Goal: Task Accomplishment & Management: Manage account settings

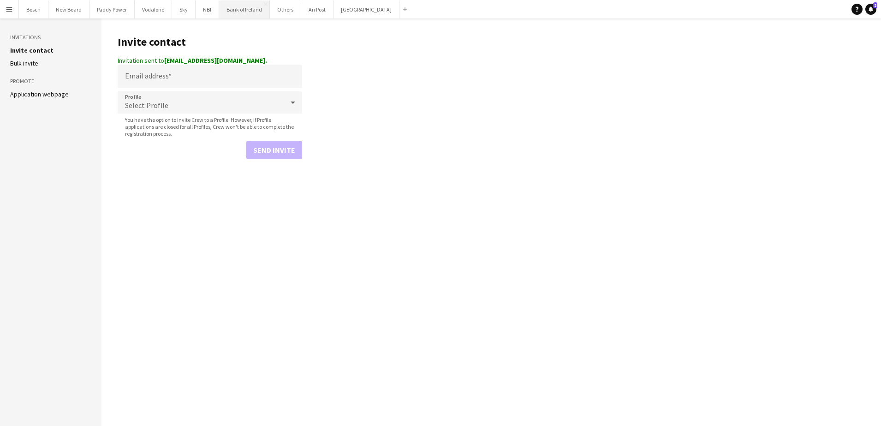
click at [250, 13] on button "Bank of Ireland Close" at bounding box center [244, 9] width 51 height 18
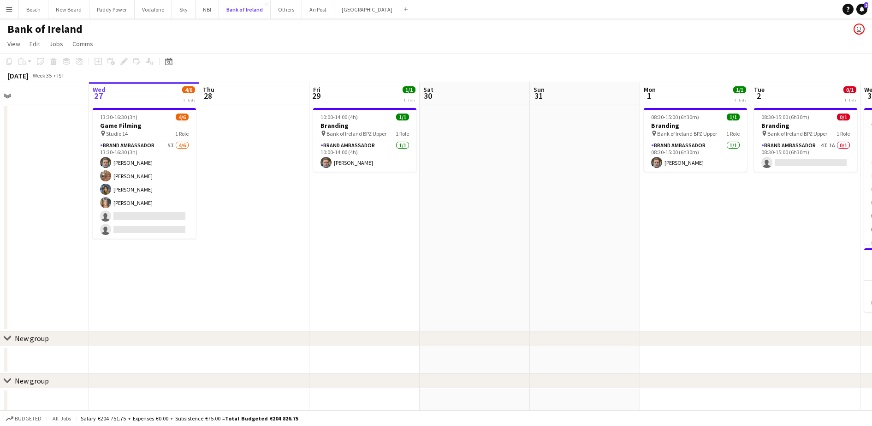
scroll to position [0, 243]
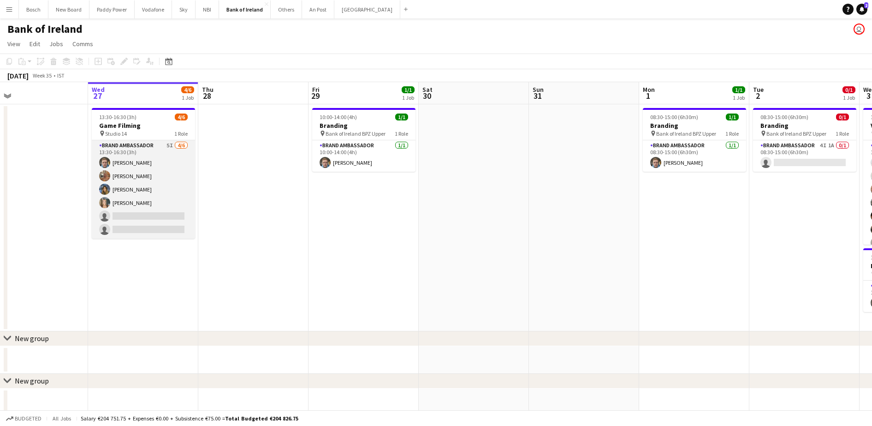
click at [128, 202] on app-card-role "Brand Ambassador 5I [DATE] 13:30-16:30 (3h) [PERSON_NAME] [PERSON_NAME] [PERSON…" at bounding box center [143, 189] width 103 height 98
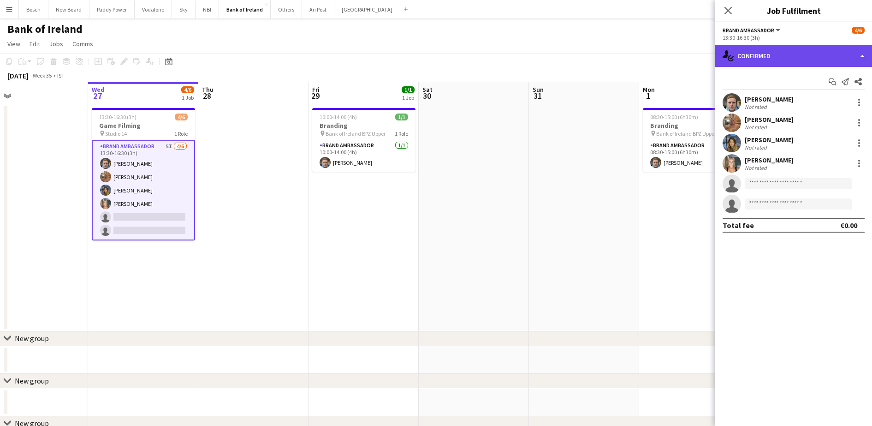
click at [790, 59] on div "single-neutral-actions-check-2 Confirmed" at bounding box center [794, 56] width 157 height 22
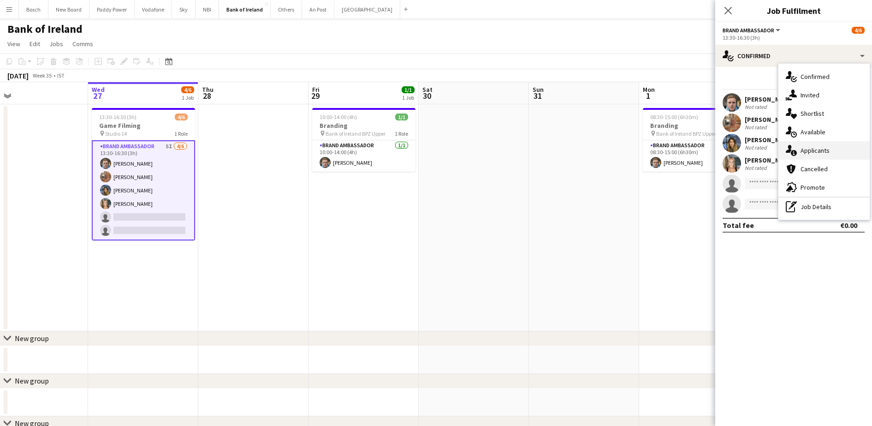
click at [814, 144] on div "single-neutral-actions-information Applicants" at bounding box center [824, 150] width 91 height 18
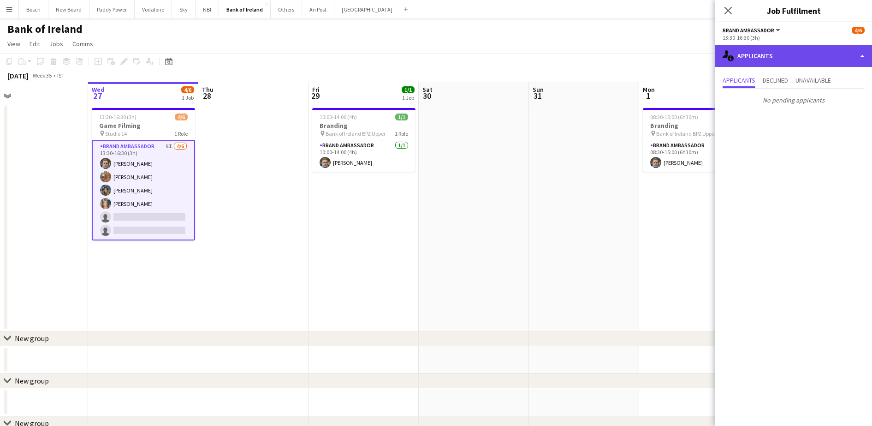
click at [761, 51] on div "single-neutral-actions-information Applicants" at bounding box center [794, 56] width 157 height 22
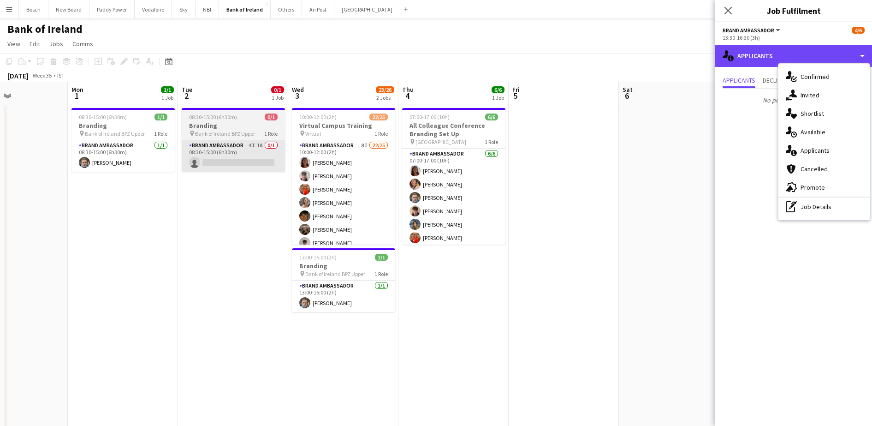
scroll to position [0, 279]
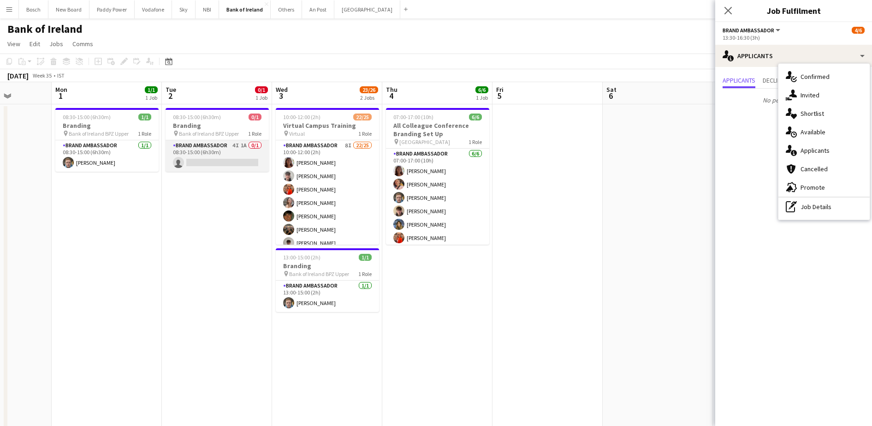
click at [224, 145] on app-card-role "Brand Ambassador 4I 1A 0/1 08:30-15:00 (6h30m) single-neutral-actions" at bounding box center [217, 155] width 103 height 31
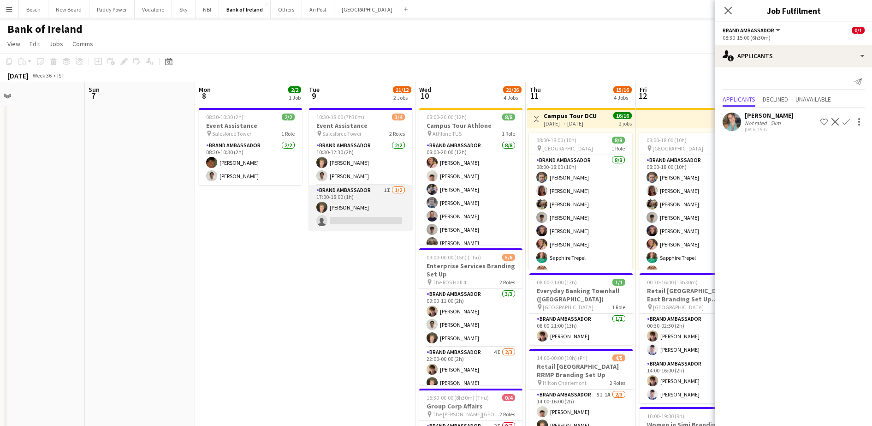
scroll to position [0, 272]
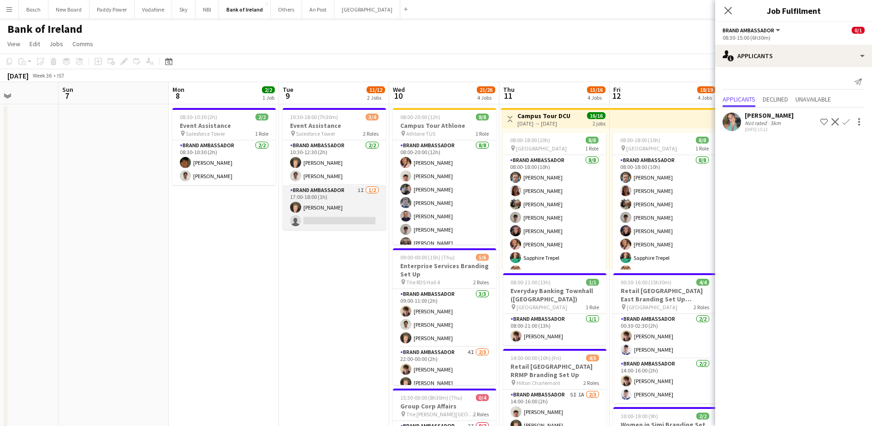
click at [346, 216] on app-card-role "Brand Ambassador 1I 1/2 17:00-18:00 (1h) Ronam Mcloughlin single-neutral-actions" at bounding box center [334, 207] width 103 height 45
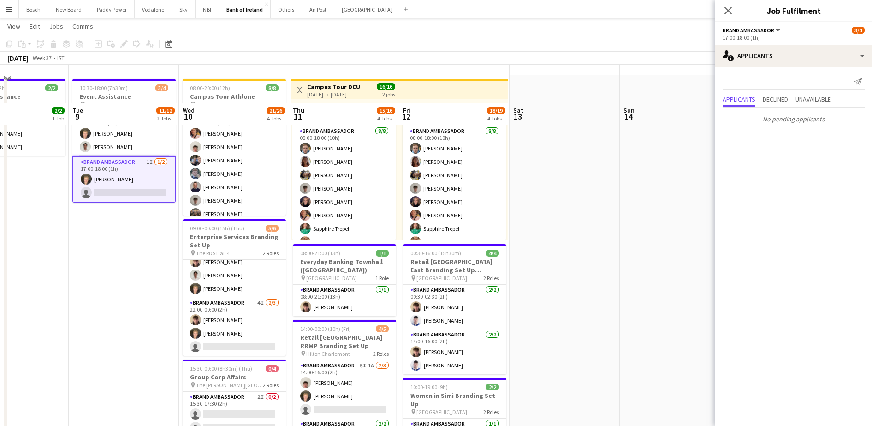
scroll to position [97, 0]
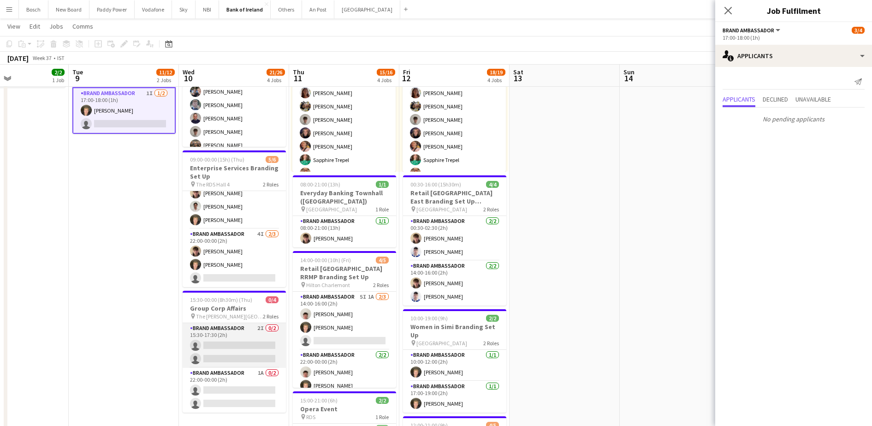
click at [212, 345] on app-card-role "Brand Ambassador 2I 0/2 15:30-17:30 (2h) single-neutral-actions single-neutral-…" at bounding box center [234, 345] width 103 height 45
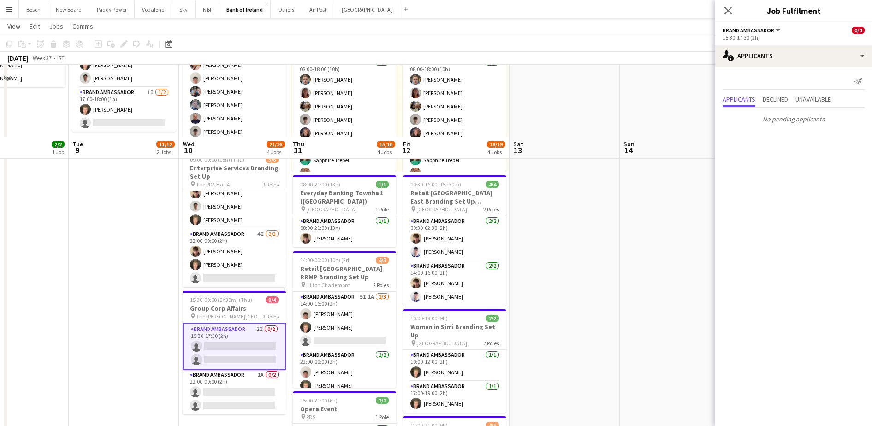
scroll to position [175, 0]
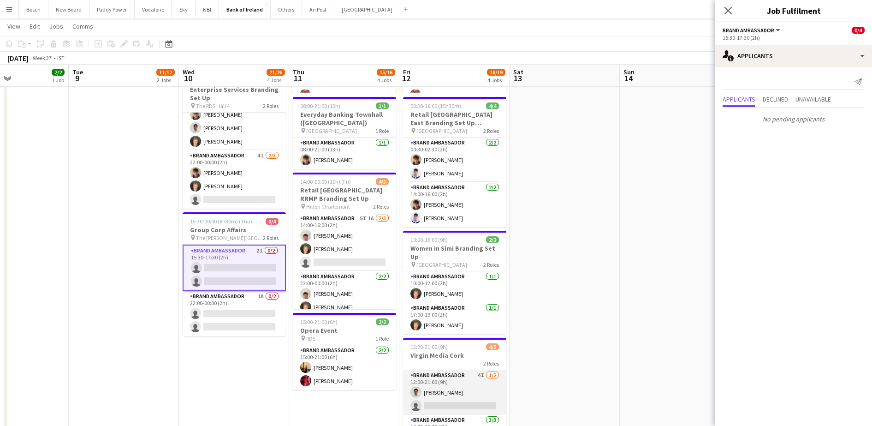
click at [454, 378] on app-card-role "Brand Ambassador 4I 1/2 12:00-21:00 (9h) Shane McCarthy single-neutral-actions" at bounding box center [454, 392] width 103 height 45
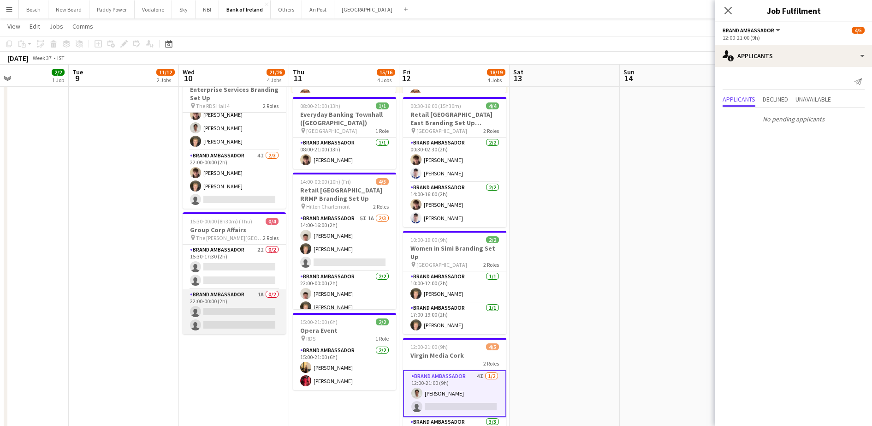
click at [211, 314] on app-card-role "Brand Ambassador 1A 0/2 22:00-00:00 (2h) single-neutral-actions single-neutral-…" at bounding box center [234, 311] width 103 height 45
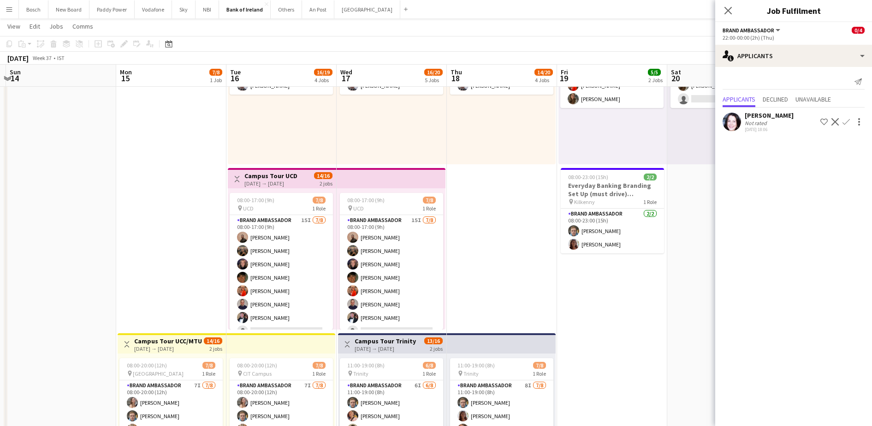
scroll to position [122, 0]
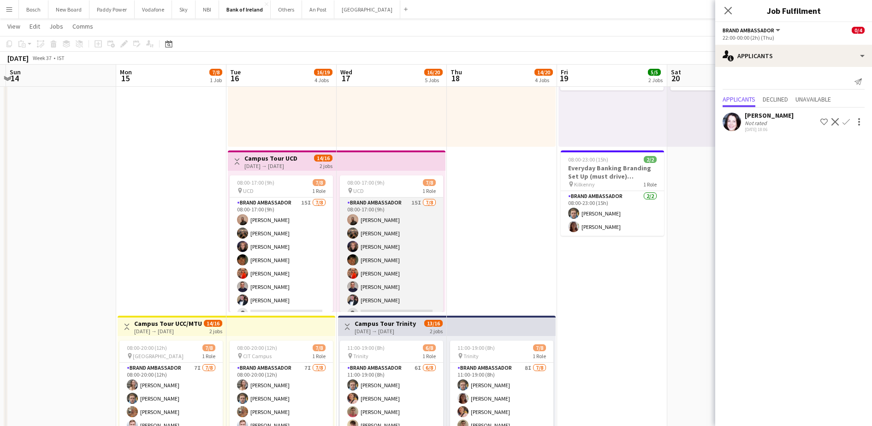
click at [379, 255] on app-card-role "Brand Ambassador 15I 7/8 08:00-17:00 (9h) Andrew Ajetunmobi Matheus Cramolich J…" at bounding box center [391, 259] width 103 height 125
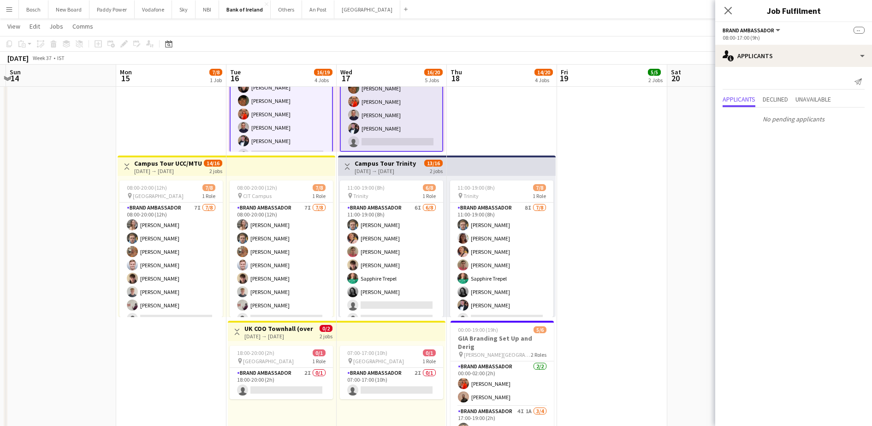
scroll to position [283, 0]
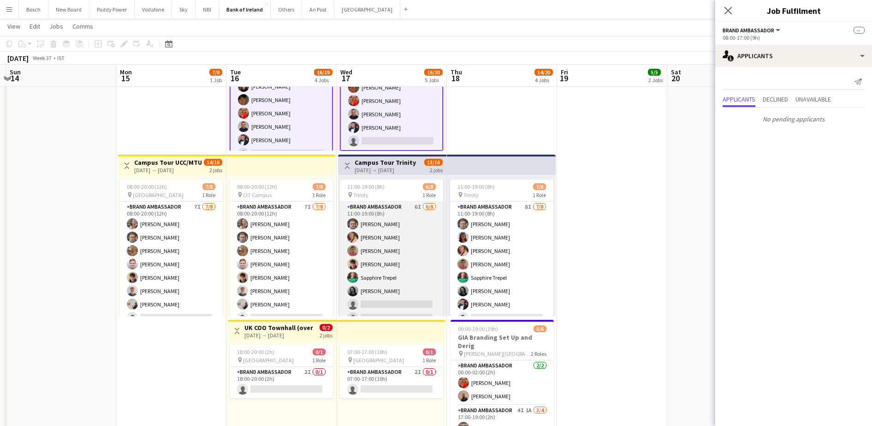
click at [407, 279] on app-card-role "Brand Ambassador 6I 6/8 11:00-19:00 (8h) Dominik Morycki Mark O’Shea Zach Baird…" at bounding box center [391, 264] width 103 height 125
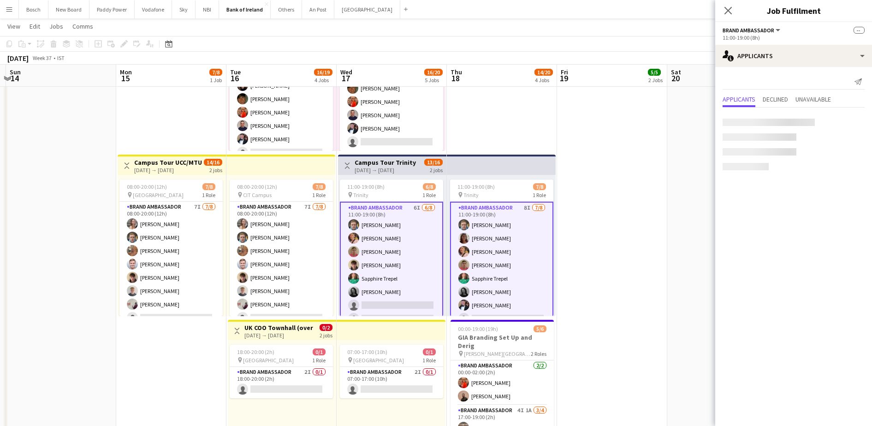
scroll to position [11, 0]
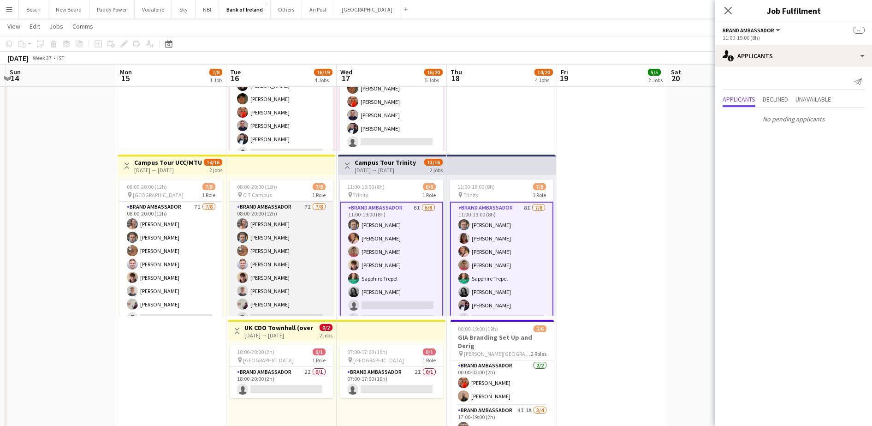
click at [255, 276] on app-card-role "Brand Ambassador 7I 7/8 08:00-20:00 (12h) Clodagh O’ Callaghan Dominik Morycki …" at bounding box center [281, 264] width 103 height 125
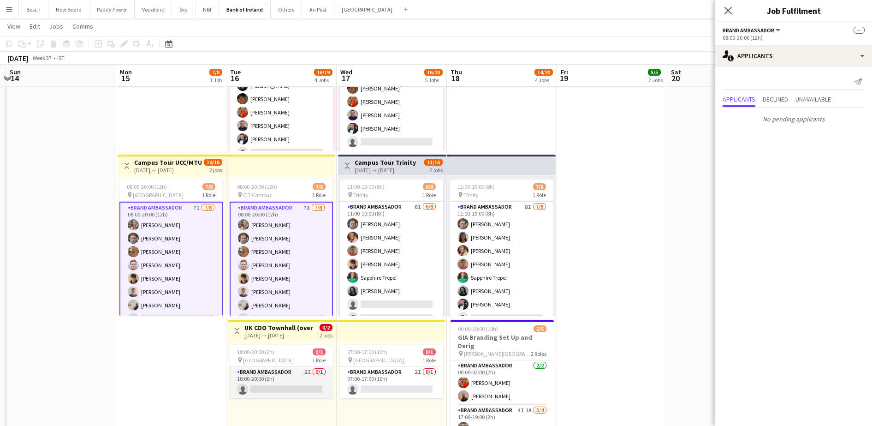
click at [305, 369] on app-card-role "Brand Ambassador 2I 0/1 18:00-20:00 (2h) single-neutral-actions" at bounding box center [281, 382] width 103 height 31
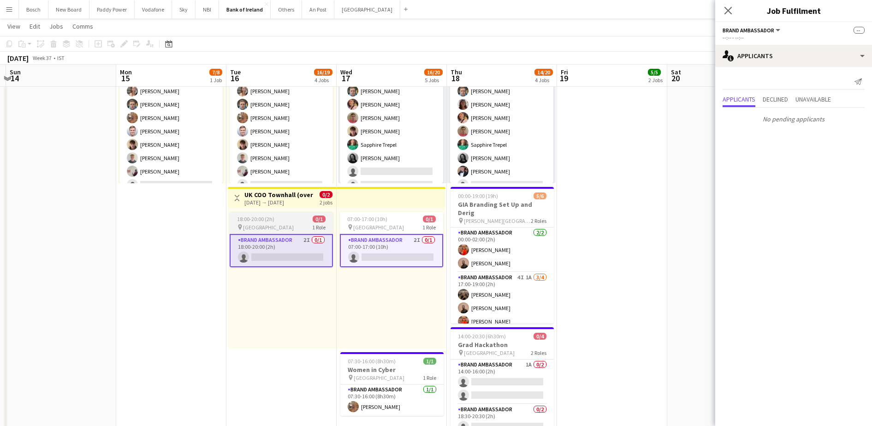
scroll to position [425, 0]
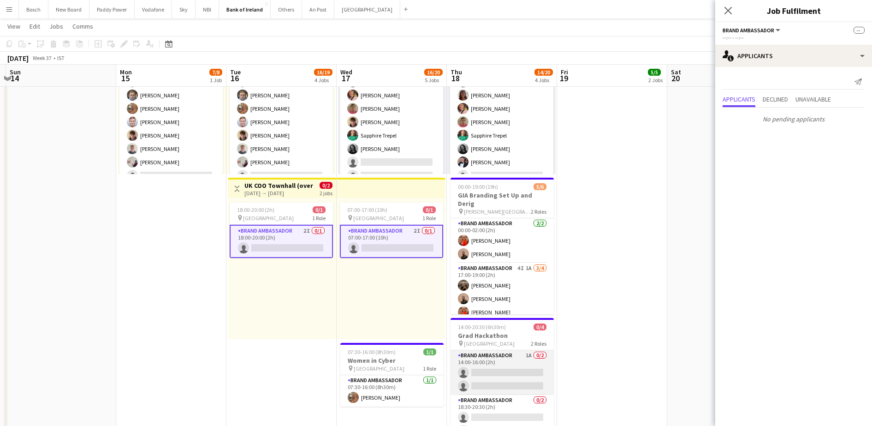
click at [507, 378] on app-card-role "Brand Ambassador 1A 0/2 14:00-16:00 (2h) single-neutral-actions single-neutral-…" at bounding box center [502, 372] width 103 height 45
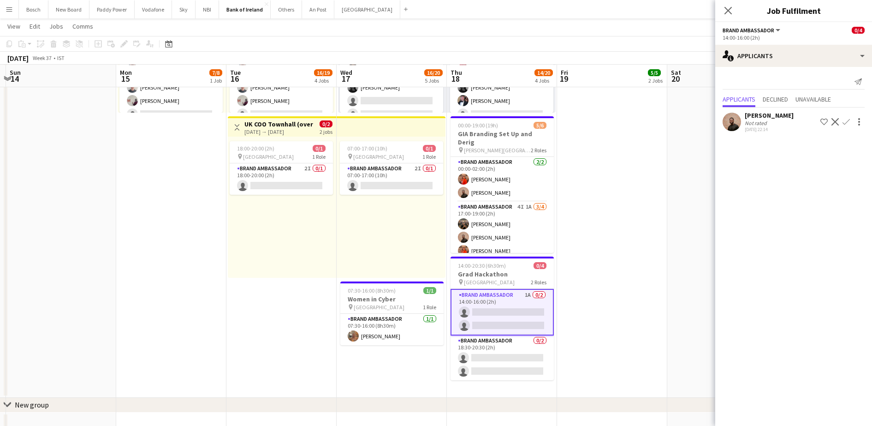
scroll to position [487, 0]
click at [496, 355] on app-card-role "Brand Ambassador 0/2 18:30-20:30 (2h) single-neutral-actions single-neutral-act…" at bounding box center [502, 357] width 103 height 45
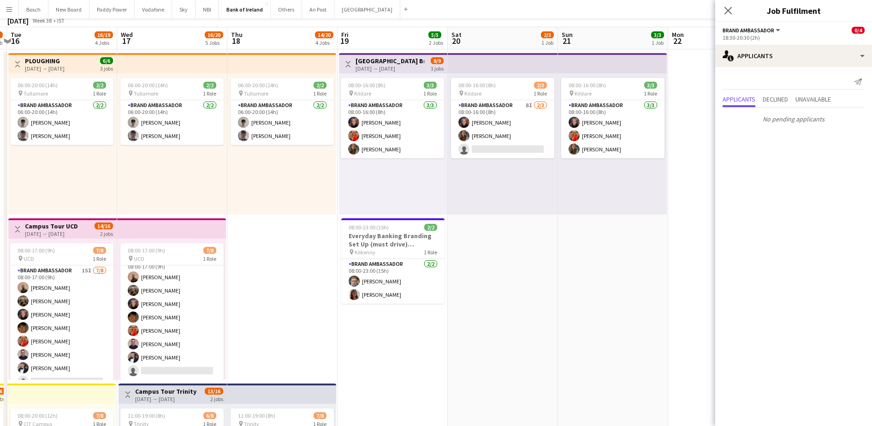
scroll to position [3, 0]
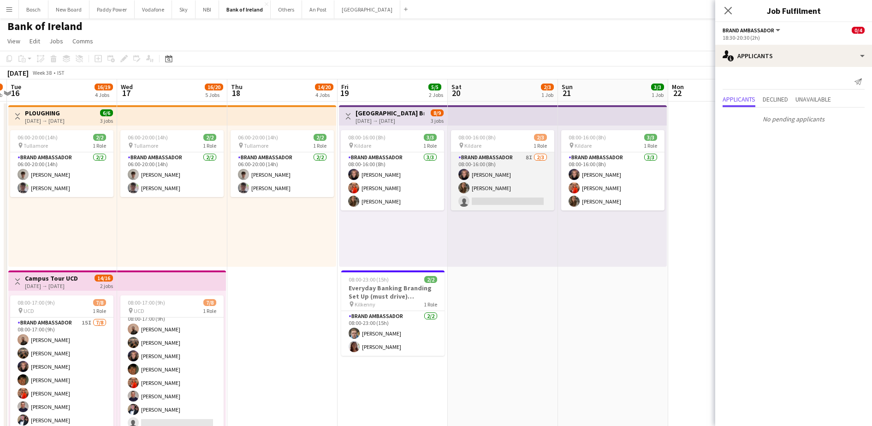
click at [516, 189] on app-card-role "Brand Ambassador 8I 2/3 08:00-16:00 (8h) Jessica Blyth Abbie Lyons single-neutr…" at bounding box center [502, 181] width 103 height 58
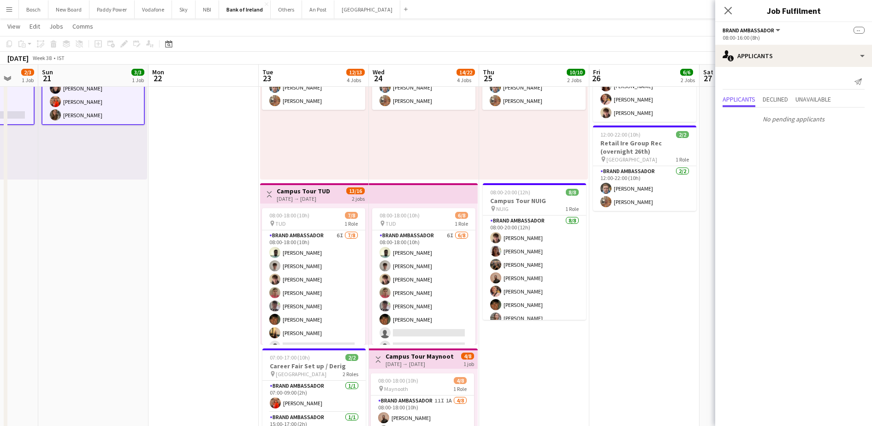
scroll to position [0, 300]
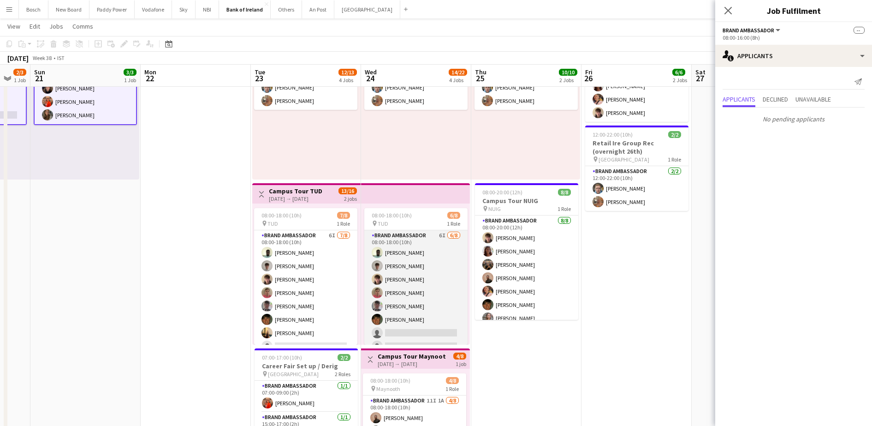
click at [423, 303] on app-card-role "Brand Ambassador 6I 6/8 08:00-18:00 (10h) Daniel Muya Jakub Kula David Woods Za…" at bounding box center [415, 292] width 103 height 125
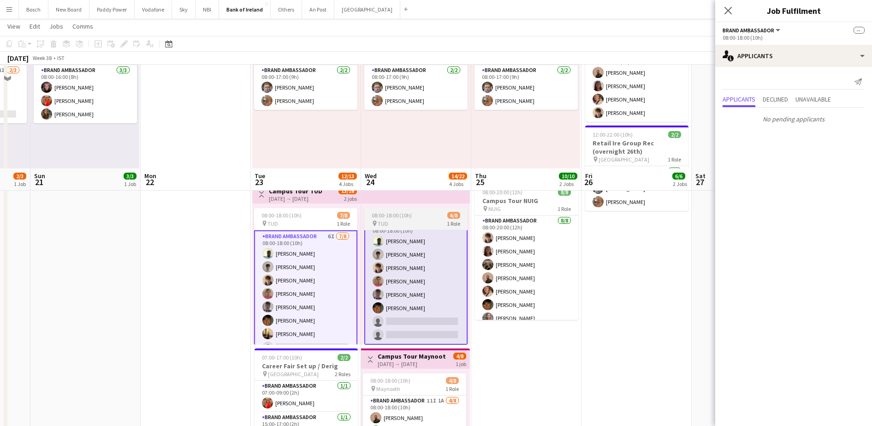
scroll to position [197, 0]
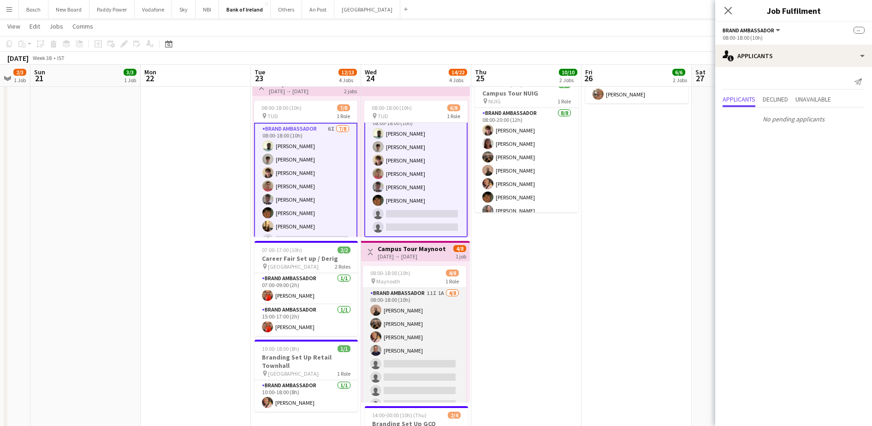
click at [408, 317] on app-card-role "Brand Ambassador 11I 1A 4/8 08:00-18:00 (10h) Andrew Ajetunmobi Matheus Cramoli…" at bounding box center [414, 350] width 103 height 125
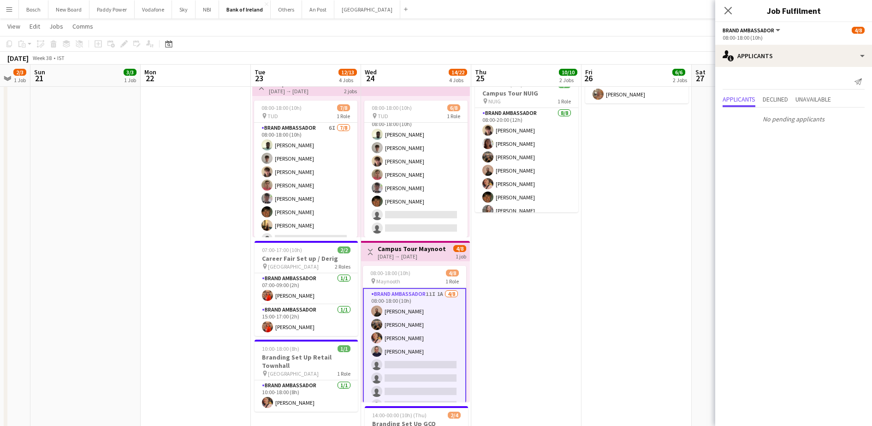
scroll to position [11, 0]
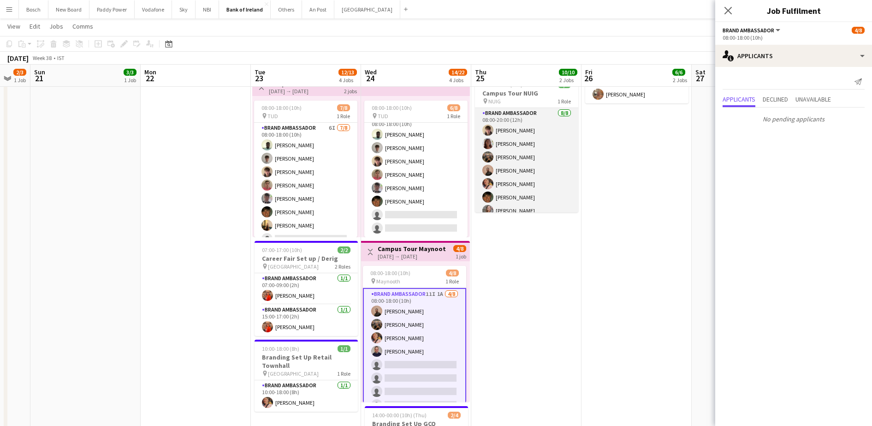
click at [538, 188] on app-card-role "Brand Ambassador 8/8 08:00-20:00 (12h) David Woods Amelia Morycka Matheus Cramo…" at bounding box center [526, 170] width 103 height 125
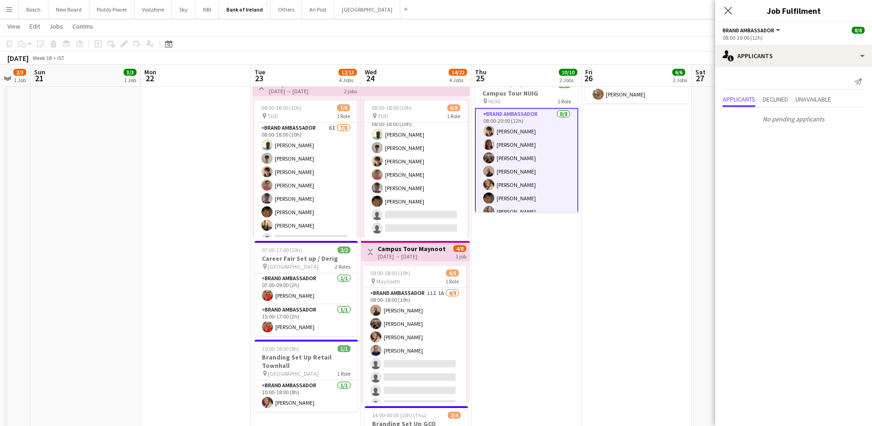
scroll to position [23, 0]
click at [538, 188] on app-card-role "Brand Ambassador 8/8 08:00-20:00 (12h) David Woods Amelia Morycka Matheus Cramo…" at bounding box center [526, 148] width 103 height 127
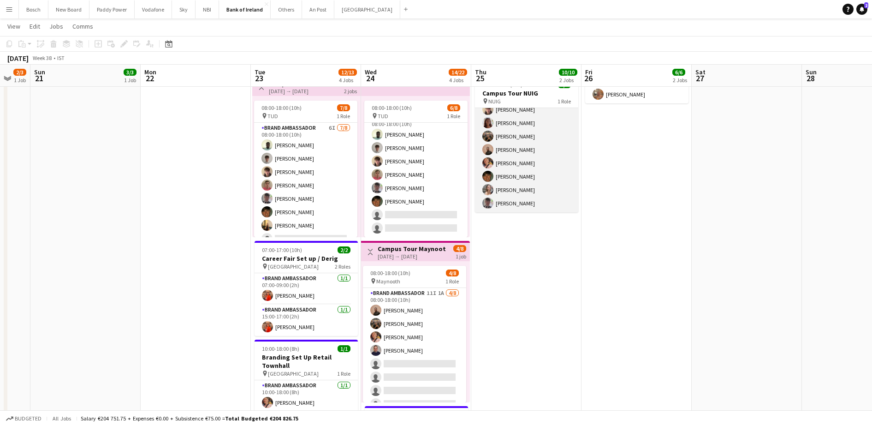
click at [538, 188] on app-card-role "Brand Ambassador 8/8 08:00-20:00 (12h) David Woods Amelia Morycka Matheus Cramo…" at bounding box center [526, 149] width 103 height 125
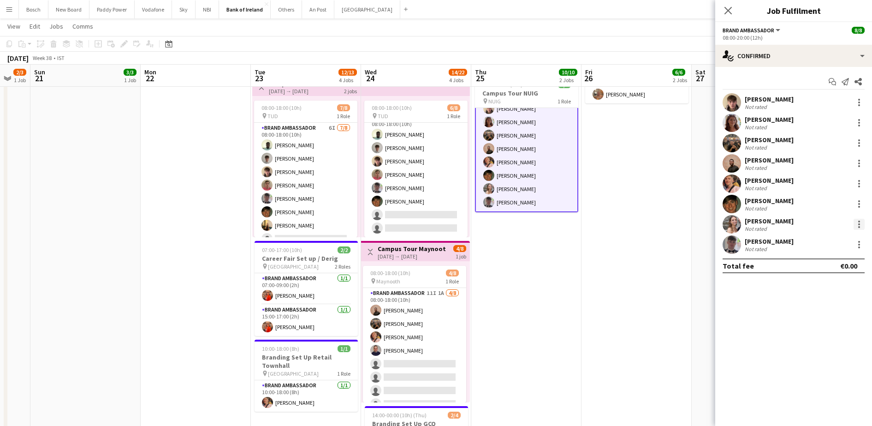
click at [861, 226] on div at bounding box center [859, 224] width 11 height 11
click at [819, 334] on button "Remove" at bounding box center [829, 330] width 72 height 22
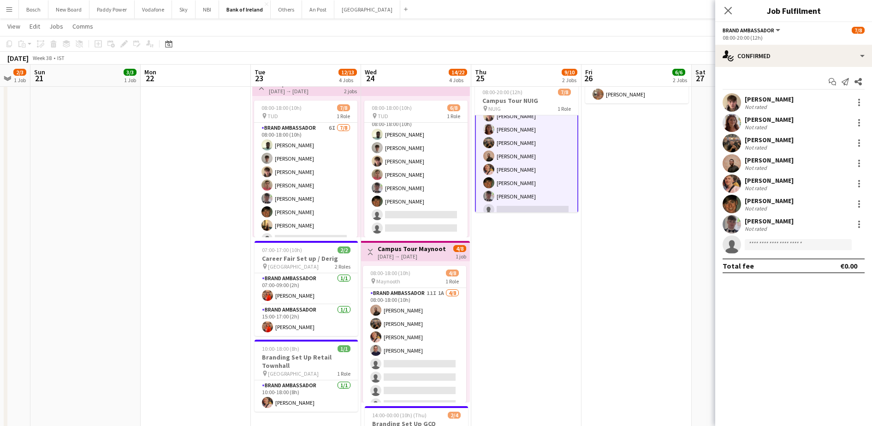
click at [691, 32] on app-page-menu "View Day view expanded Day view collapsed Month view Date picker Jump to today …" at bounding box center [436, 27] width 872 height 18
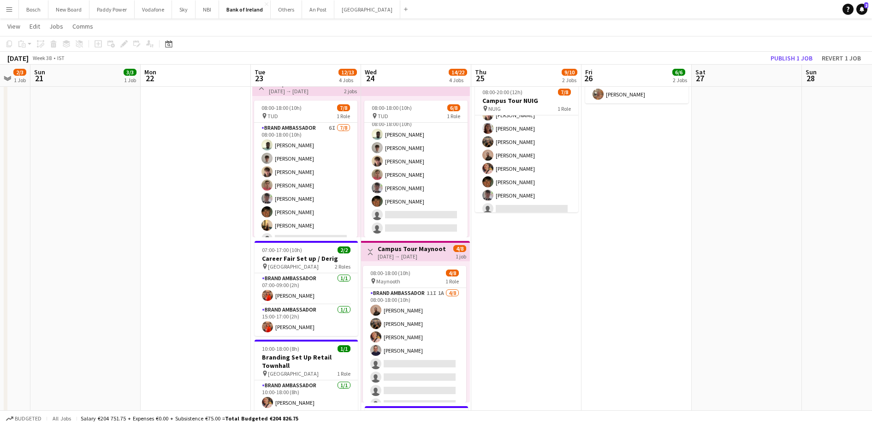
scroll to position [22, 0]
click at [790, 52] on div "September 2025 Week 38 • IST Publish 1 job Revert 1 job" at bounding box center [436, 58] width 872 height 13
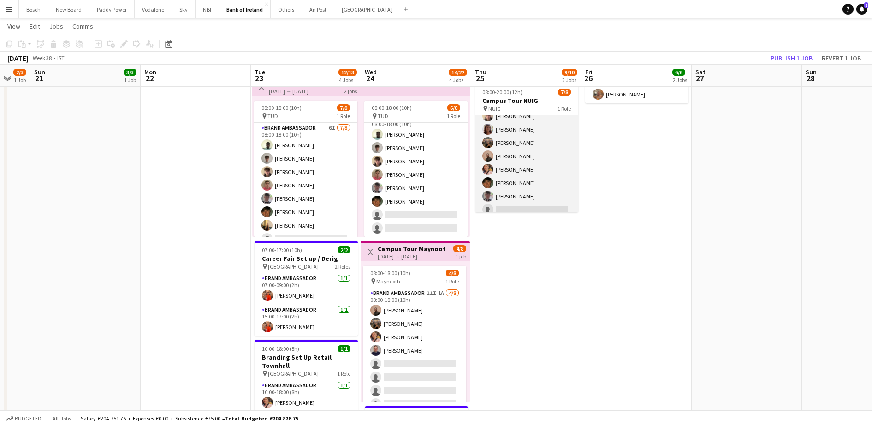
click at [544, 180] on app-card-role "Brand Ambassador 3I 7/8 08:00-20:00 (12h) David Woods Amelia Morycka Matheus Cr…" at bounding box center [526, 156] width 103 height 125
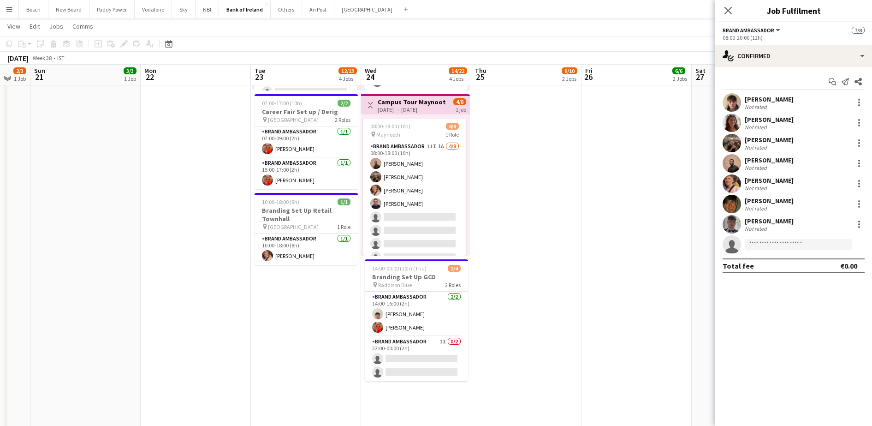
scroll to position [320, 0]
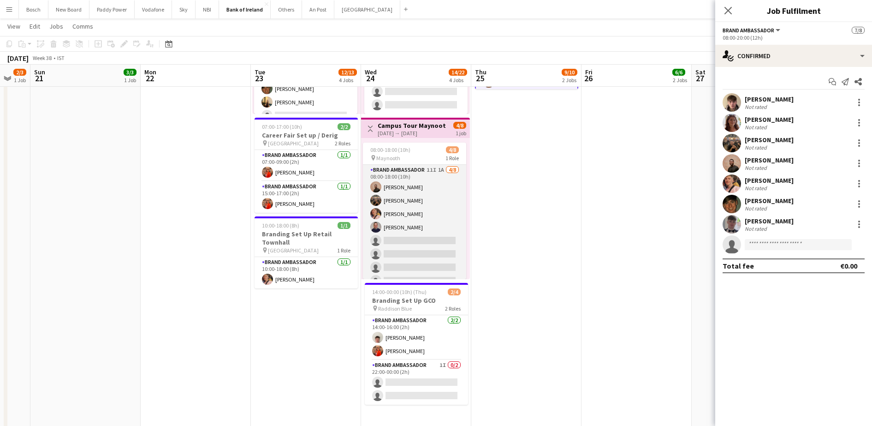
click at [421, 242] on app-card-role "Brand Ambassador 11I 1A 4/8 08:00-18:00 (10h) Andrew Ajetunmobi Matheus Cramoli…" at bounding box center [414, 227] width 103 height 125
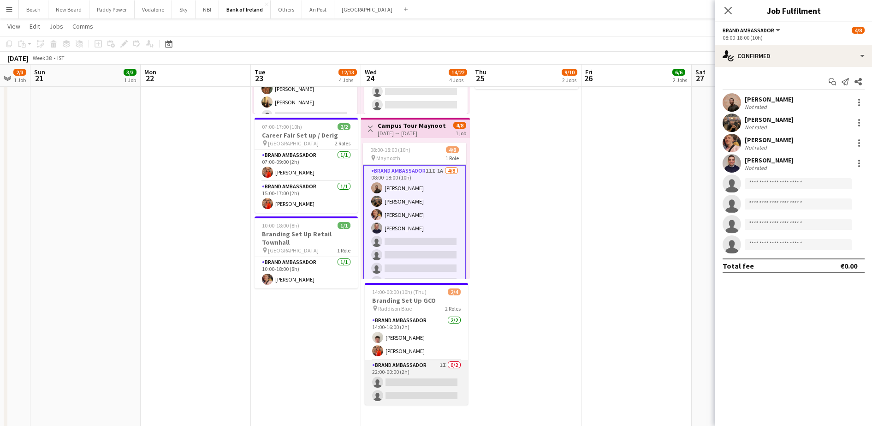
click at [412, 379] on app-card-role "Brand Ambassador 1I 0/2 22:00-00:00 (2h) single-neutral-actions single-neutral-…" at bounding box center [416, 382] width 103 height 45
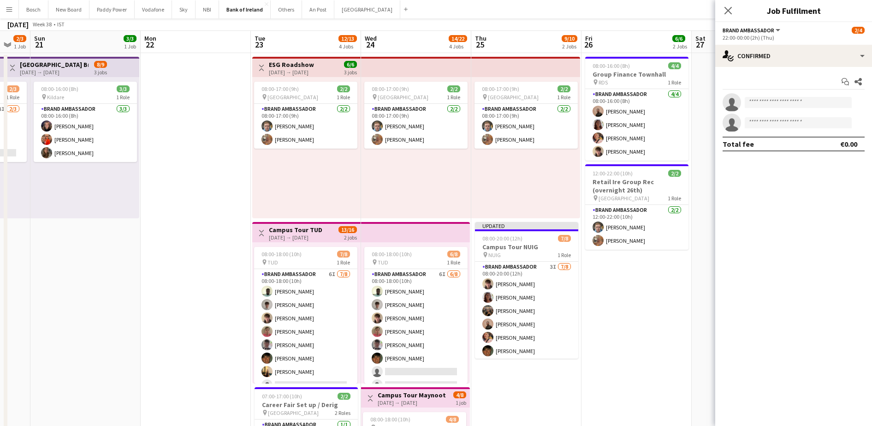
scroll to position [0, 0]
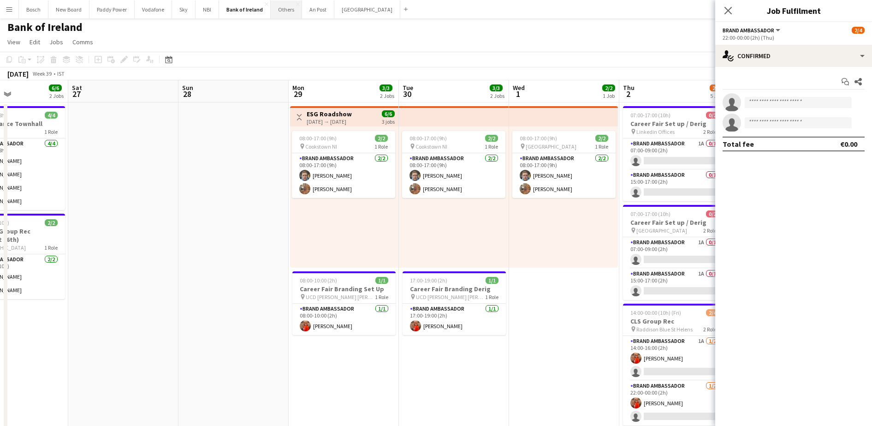
click at [280, 9] on button "Others Close" at bounding box center [286, 9] width 31 height 18
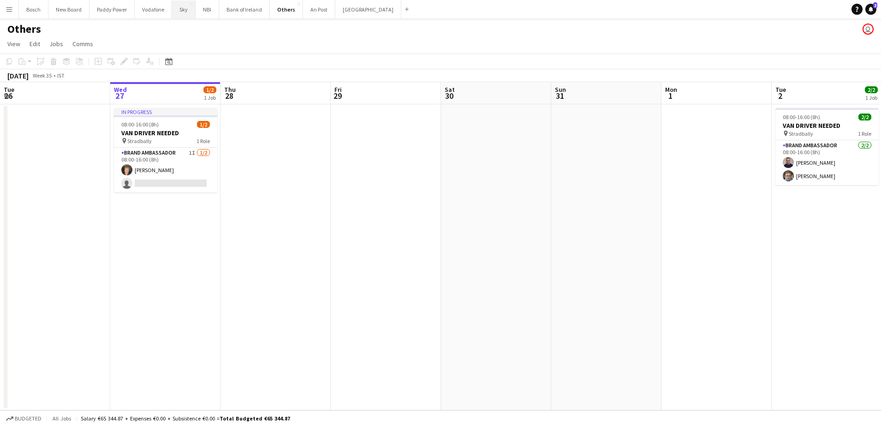
click at [185, 14] on button "Sky Close" at bounding box center [184, 9] width 24 height 18
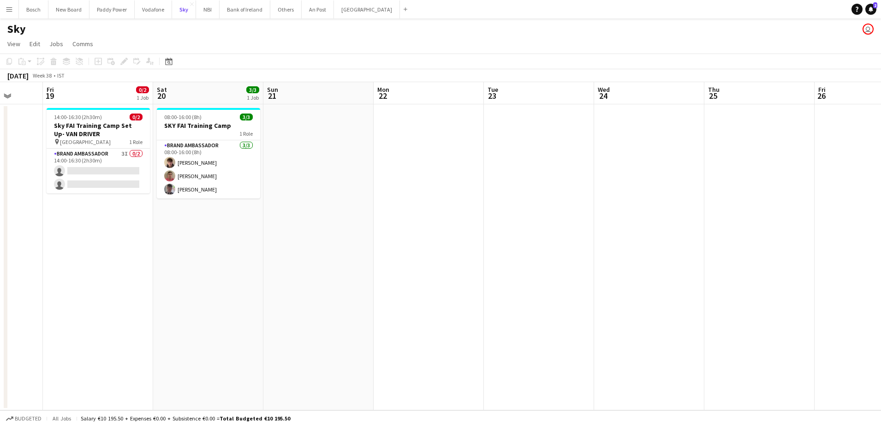
scroll to position [0, 285]
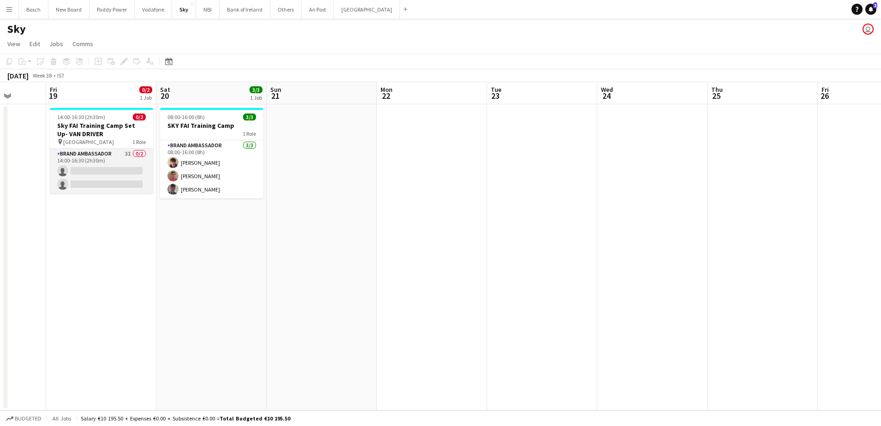
click at [143, 167] on app-card-role "Brand Ambassador 3I 0/2 14:00-16:30 (2h30m) single-neutral-actions single-neutr…" at bounding box center [101, 171] width 103 height 45
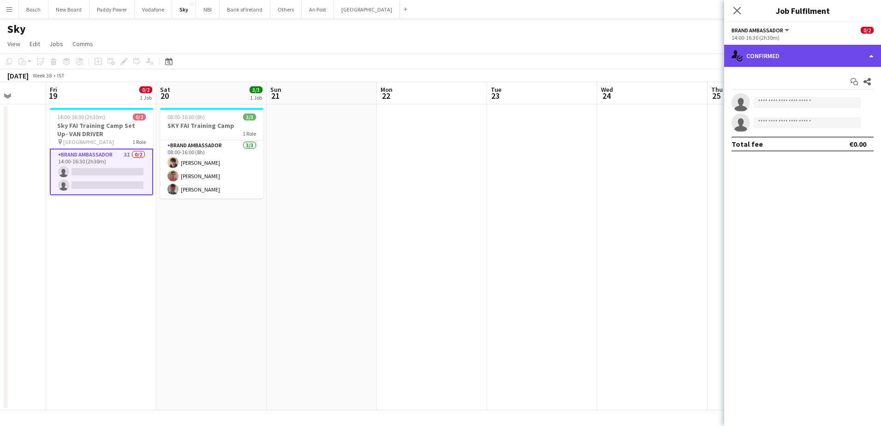
click at [798, 53] on div "single-neutral-actions-check-2 Confirmed" at bounding box center [802, 56] width 157 height 22
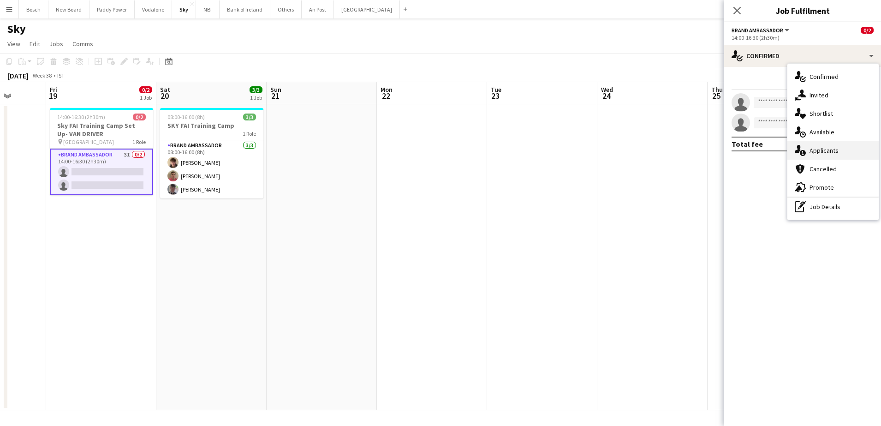
click at [830, 146] on div "single-neutral-actions-information Applicants" at bounding box center [833, 150] width 91 height 18
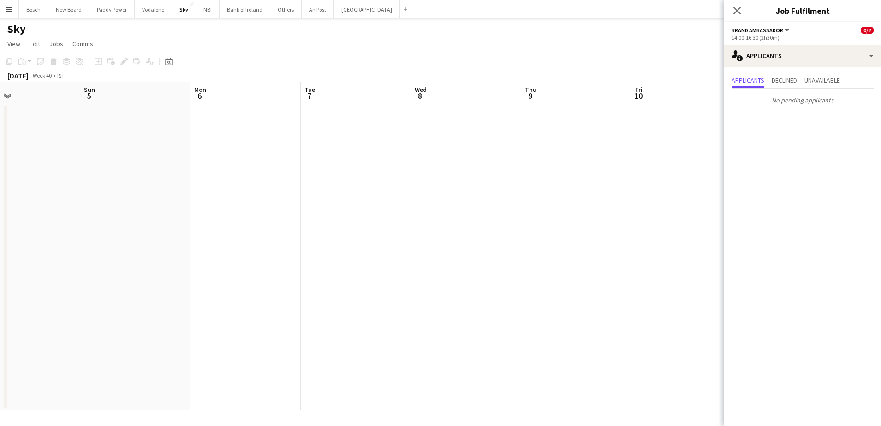
scroll to position [0, 323]
click at [202, 16] on button "NBI Close" at bounding box center [208, 9] width 24 height 18
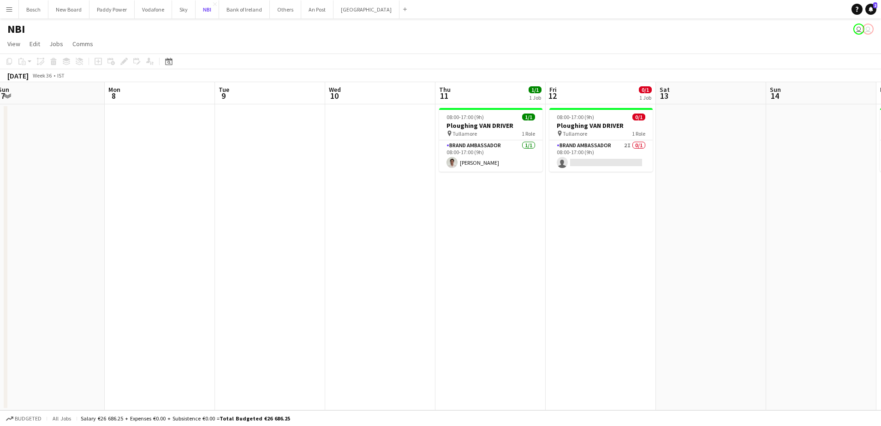
scroll to position [0, 337]
click at [587, 155] on app-card-role "Brand Ambassador 2I 0/1 08:00-17:00 (9h) single-neutral-actions" at bounding box center [600, 155] width 103 height 31
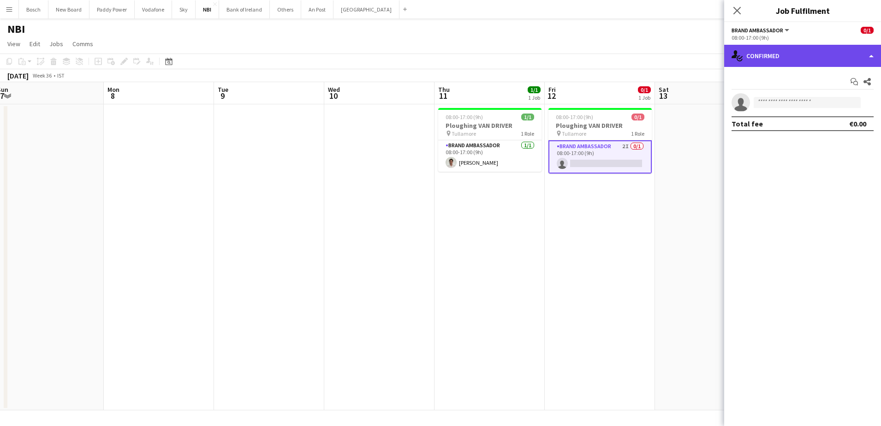
click at [819, 63] on div "single-neutral-actions-check-2 Confirmed" at bounding box center [802, 56] width 157 height 22
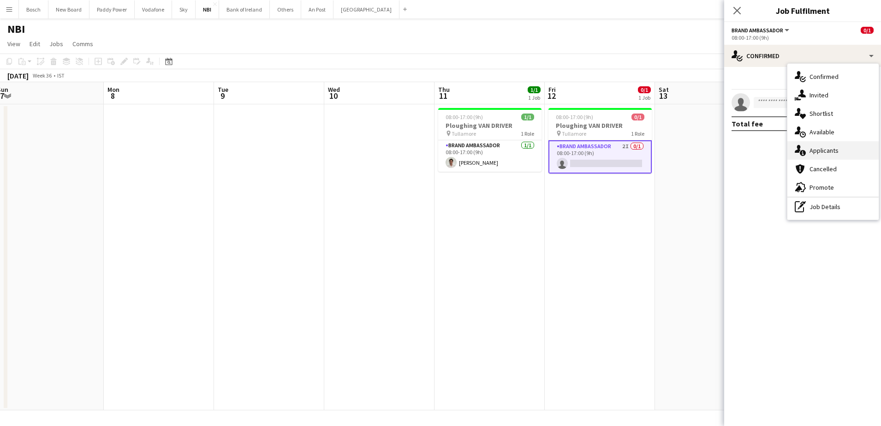
click at [836, 143] on div "single-neutral-actions-information Applicants" at bounding box center [833, 150] width 91 height 18
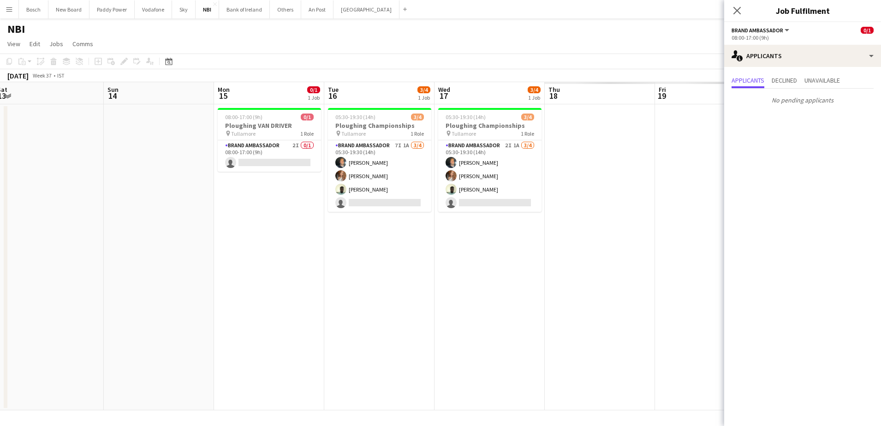
scroll to position [0, 221]
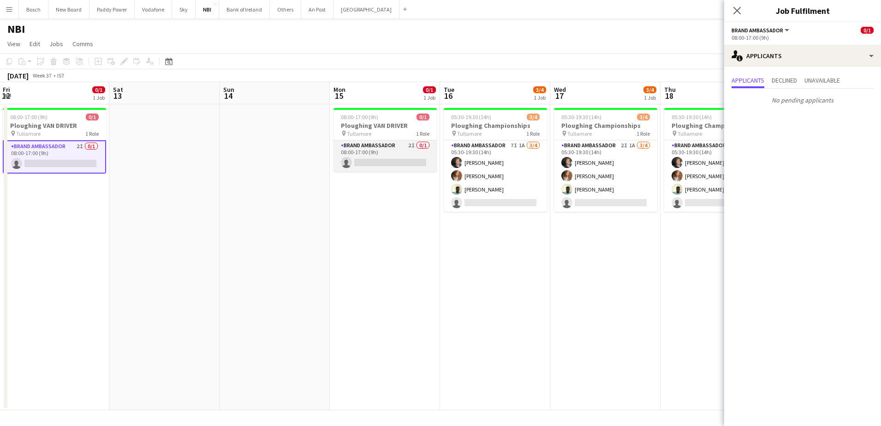
click at [388, 157] on app-card-role "Brand Ambassador 2I 0/1 08:00-17:00 (9h) single-neutral-actions" at bounding box center [385, 155] width 103 height 31
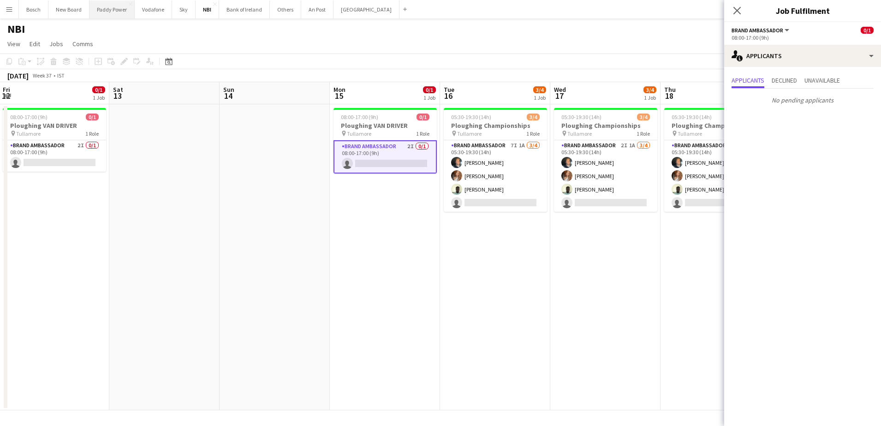
click at [104, 10] on button "Paddy Power Close" at bounding box center [112, 9] width 45 height 18
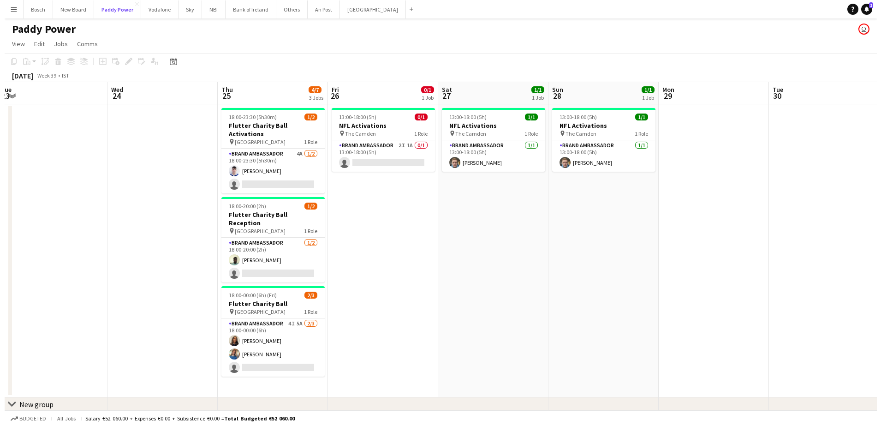
scroll to position [0, 227]
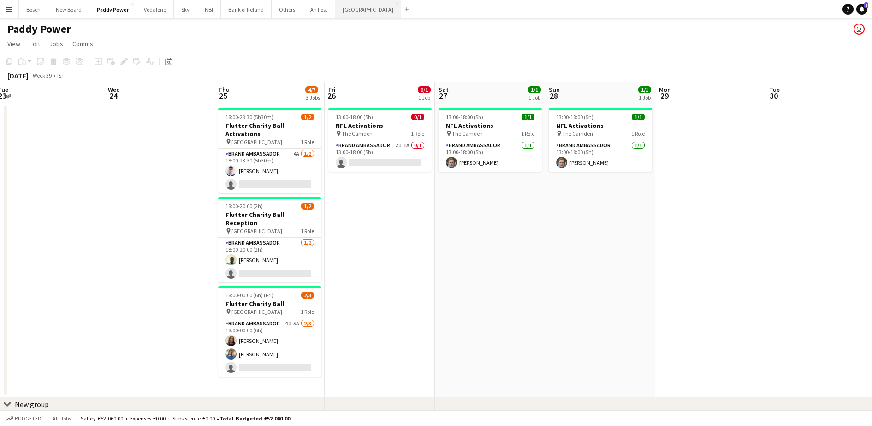
click at [363, 11] on button "Manor Farm Close" at bounding box center [368, 9] width 66 height 18
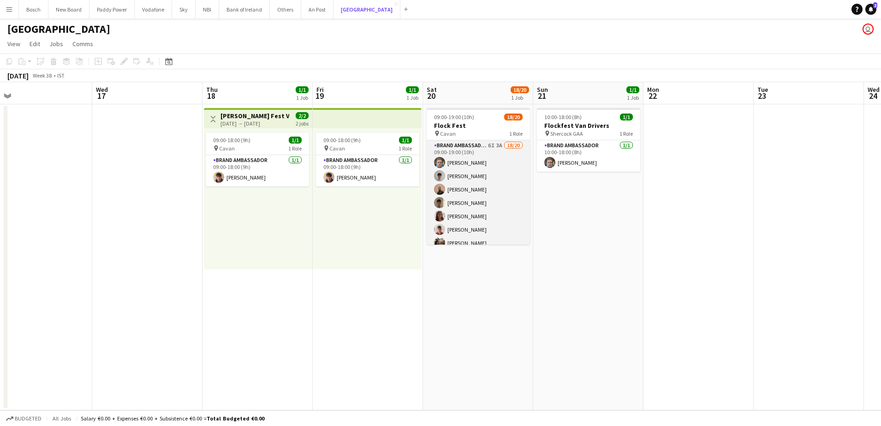
scroll to position [181, 0]
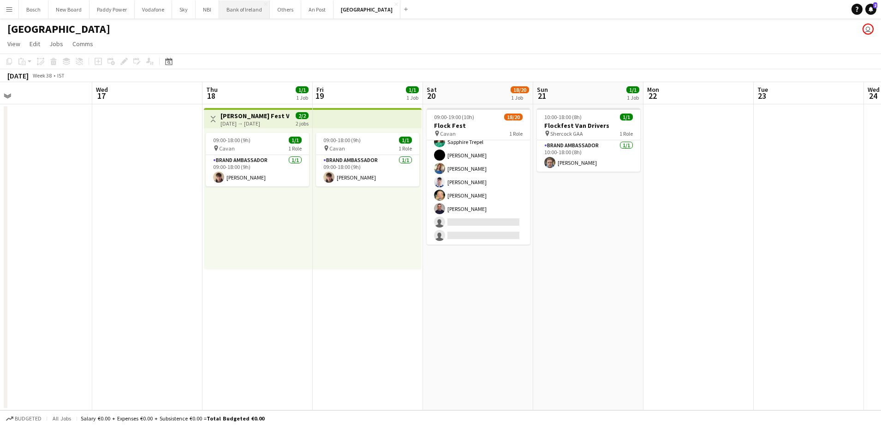
click at [254, 8] on button "Bank of Ireland Close" at bounding box center [244, 9] width 51 height 18
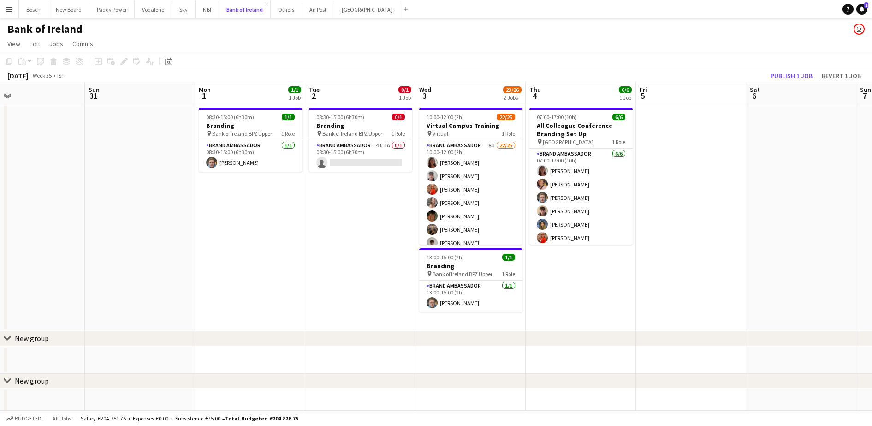
scroll to position [0, 310]
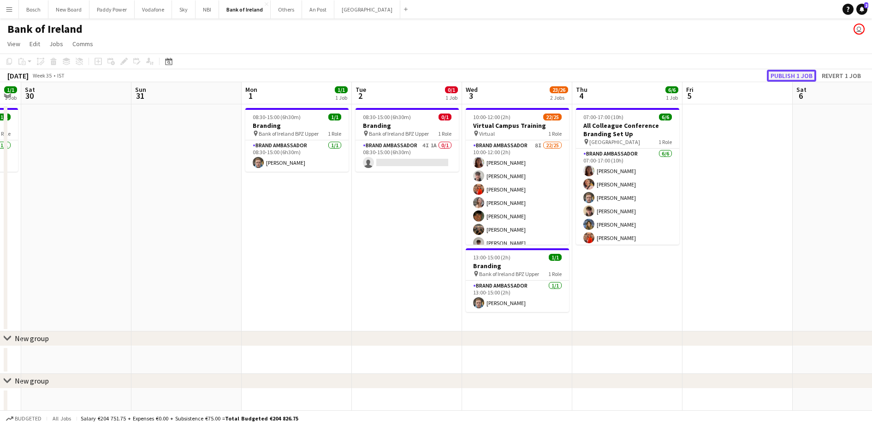
click at [789, 75] on button "Publish 1 job" at bounding box center [791, 76] width 49 height 12
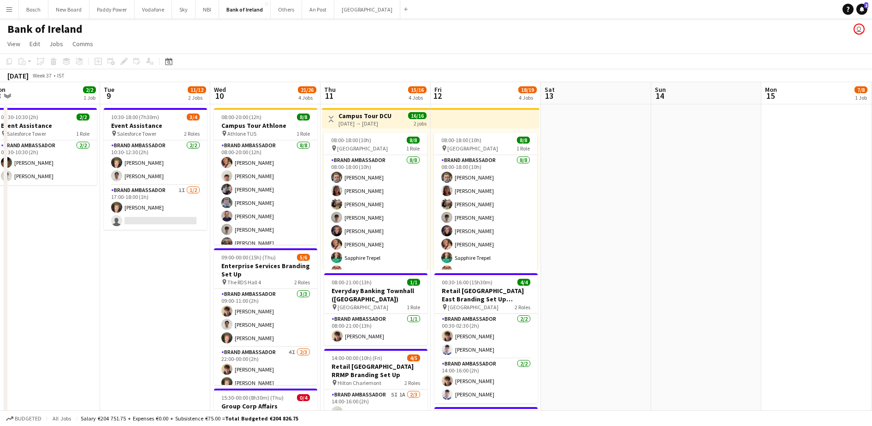
scroll to position [0, 367]
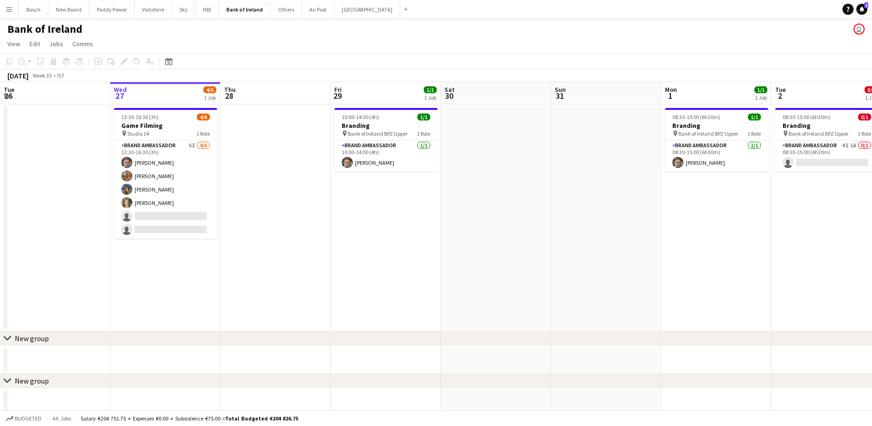
click at [223, 185] on app-date-cell at bounding box center [276, 217] width 110 height 227
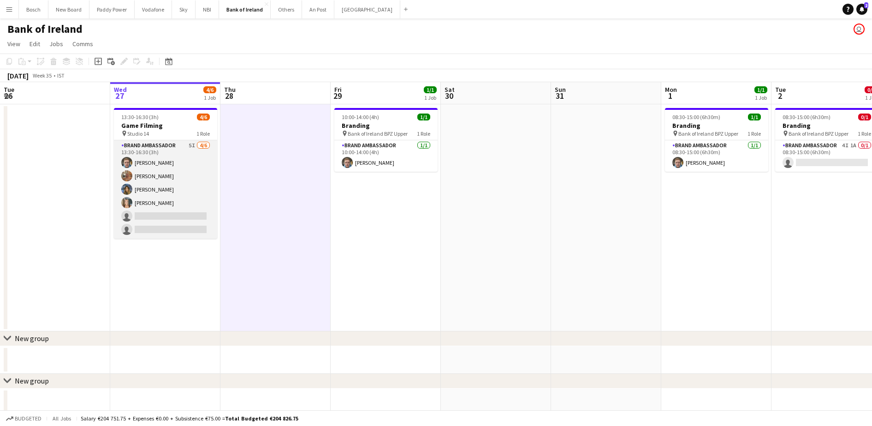
click at [178, 189] on app-card-role "Brand Ambassador 5I [DATE] 13:30-16:30 (3h) [PERSON_NAME] [PERSON_NAME] [PERSON…" at bounding box center [165, 189] width 103 height 98
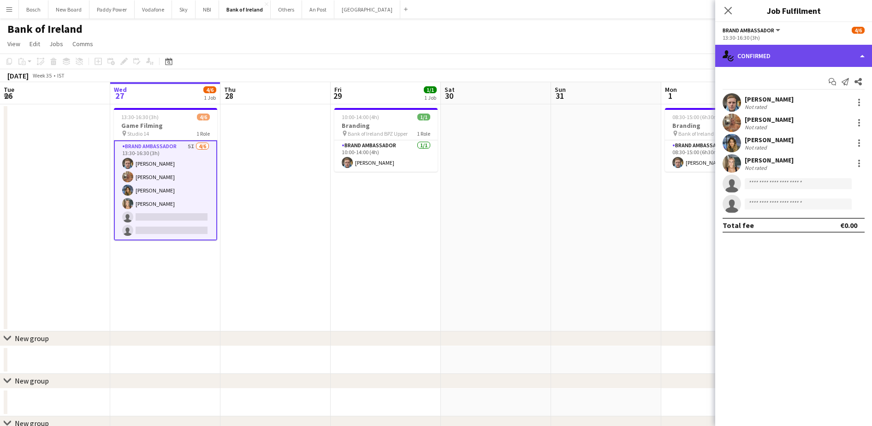
click at [784, 55] on div "single-neutral-actions-check-2 Confirmed" at bounding box center [794, 56] width 157 height 22
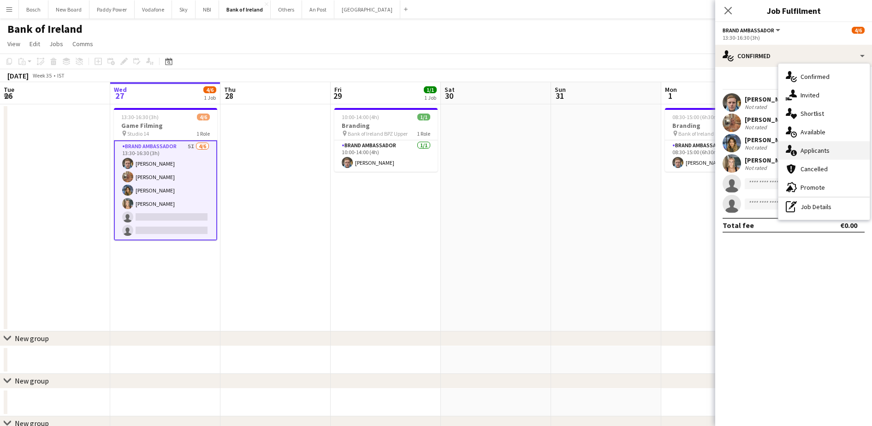
click at [834, 144] on div "single-neutral-actions-information Applicants" at bounding box center [824, 150] width 91 height 18
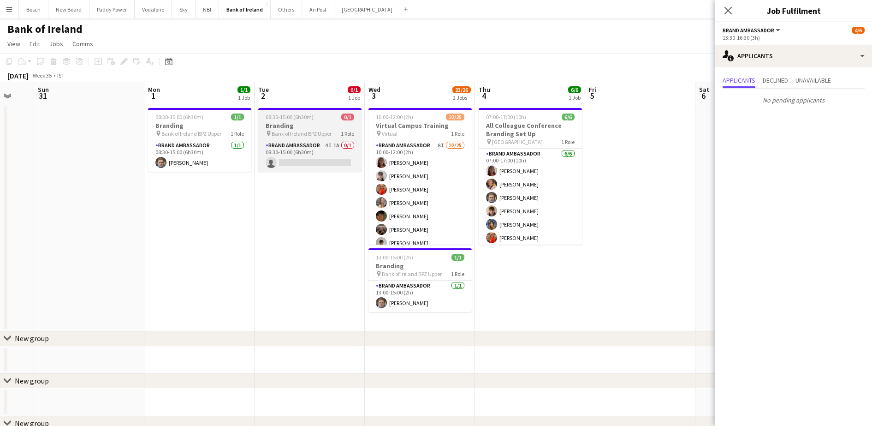
scroll to position [0, 299]
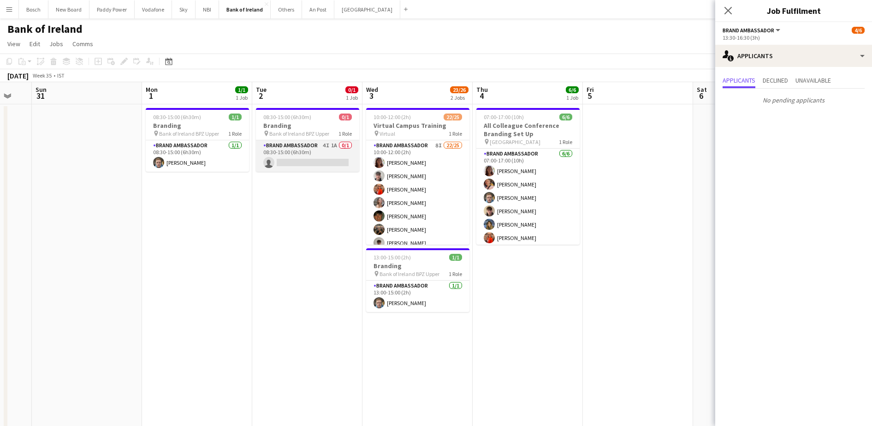
click at [293, 167] on app-card-role "Brand Ambassador 4I 1A 0/1 08:30-15:00 (6h30m) single-neutral-actions" at bounding box center [307, 155] width 103 height 31
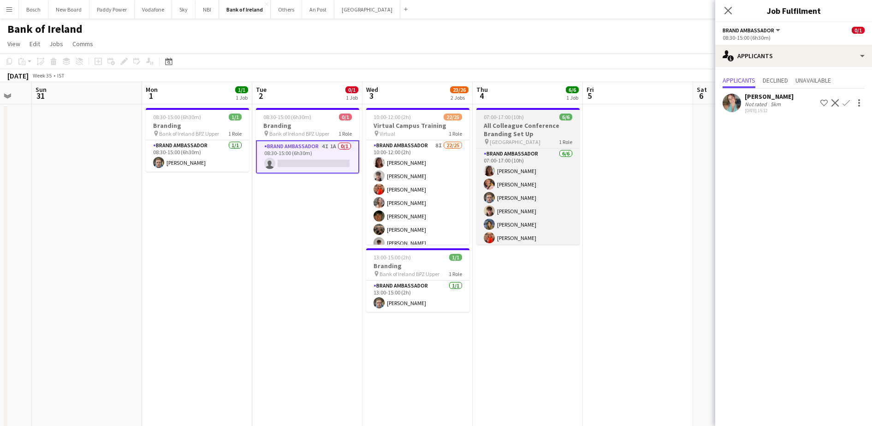
drag, startPoint x: 660, startPoint y: 137, endPoint x: 575, endPoint y: 124, distance: 85.9
click at [660, 137] on app-date-cell at bounding box center [638, 316] width 110 height 425
